Goal: Task Accomplishment & Management: Use online tool/utility

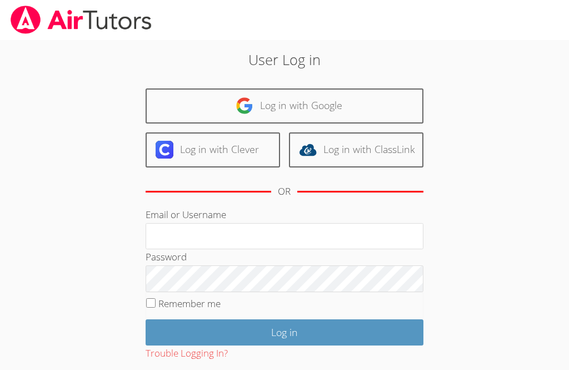
click at [347, 110] on link "Log in with Google" at bounding box center [285, 105] width 278 height 35
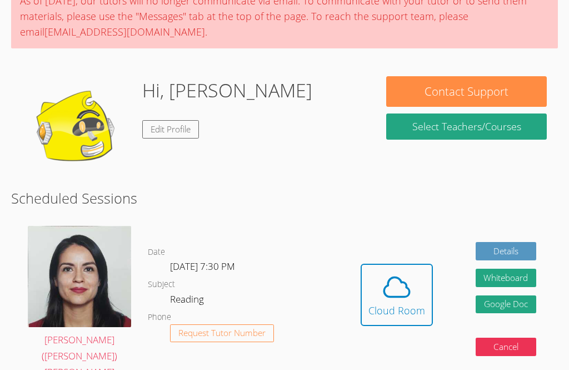
scroll to position [104, 0]
click at [403, 274] on icon at bounding box center [396, 286] width 31 height 31
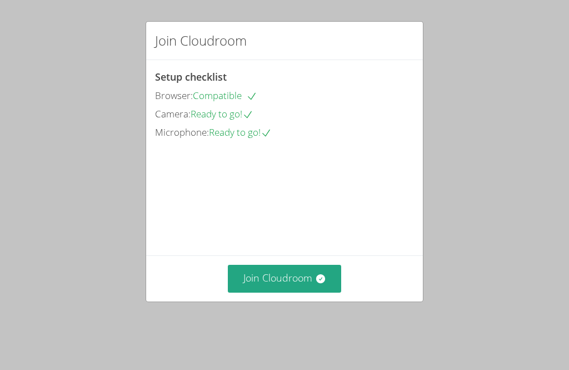
click at [293, 286] on button "Join Cloudroom" at bounding box center [285, 278] width 114 height 27
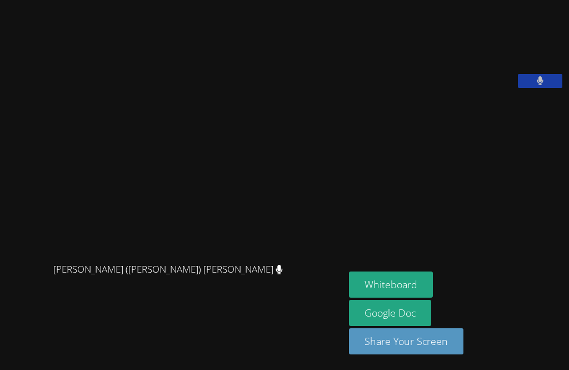
click at [349, 297] on button "Whiteboard" at bounding box center [391, 284] width 84 height 26
